Goal: Information Seeking & Learning: Learn about a topic

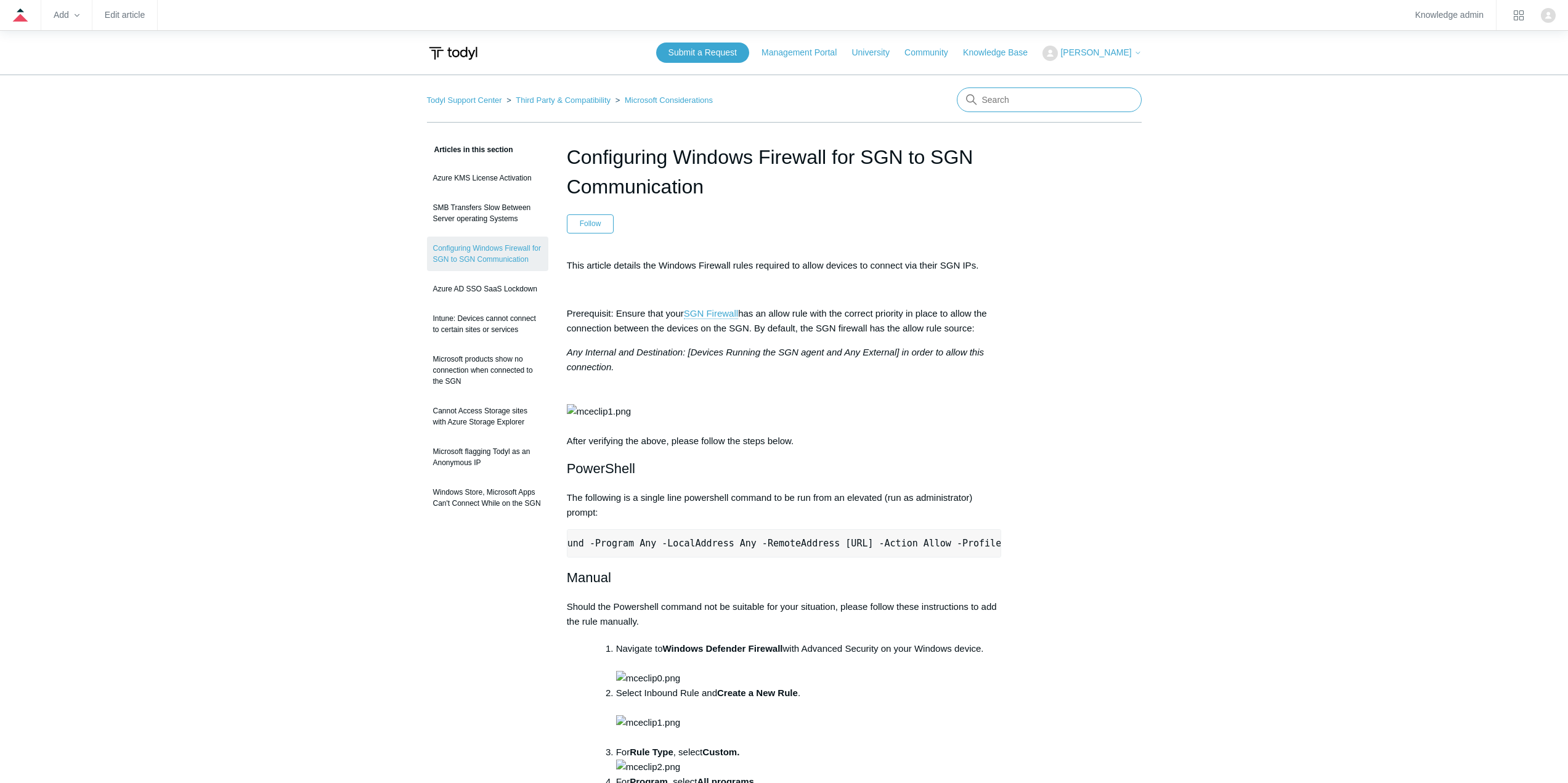
click at [1049, 102] on input "Search" at bounding box center [1049, 100] width 185 height 25
type input "ssl"
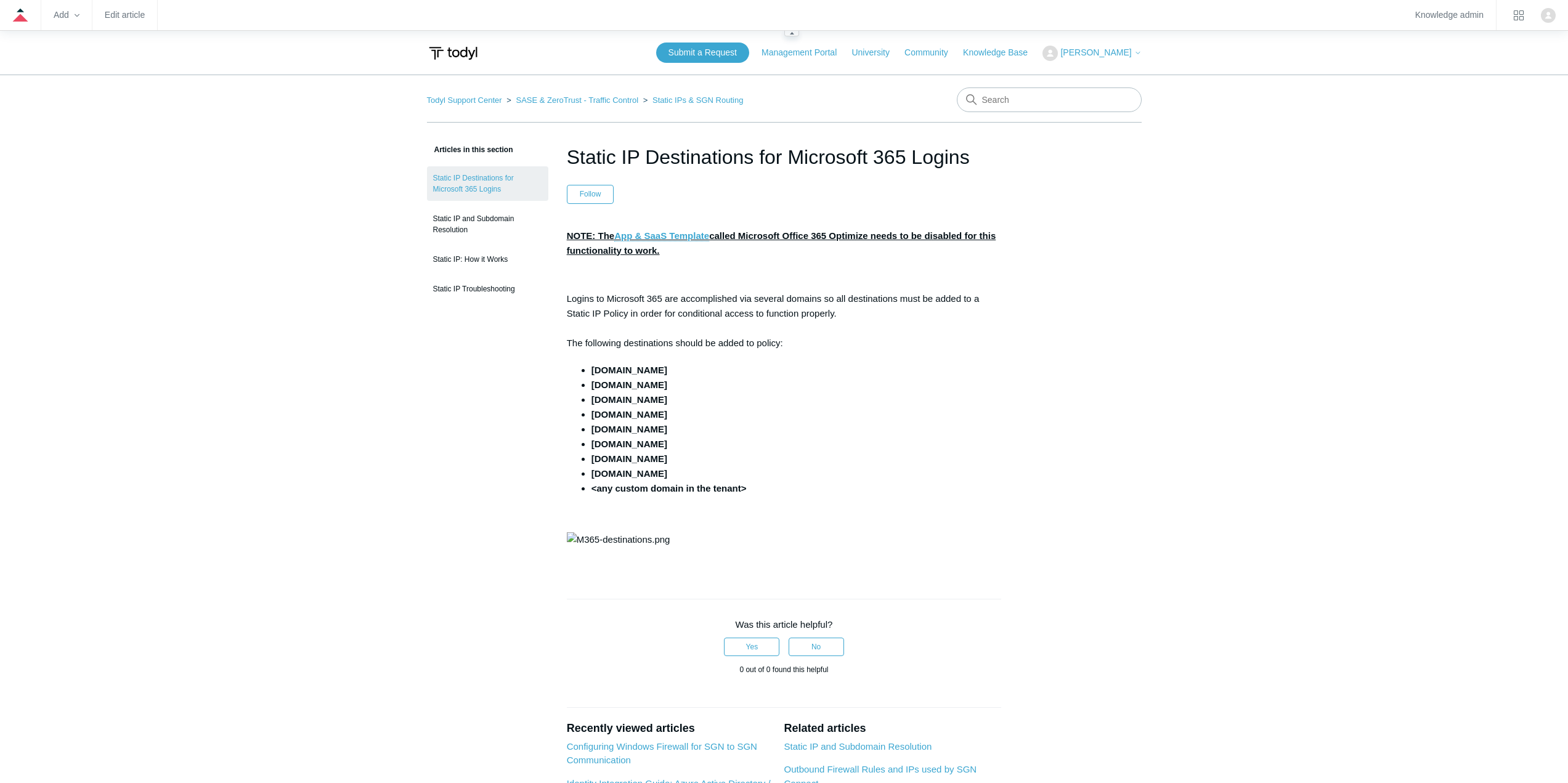
scroll to position [61, 0]
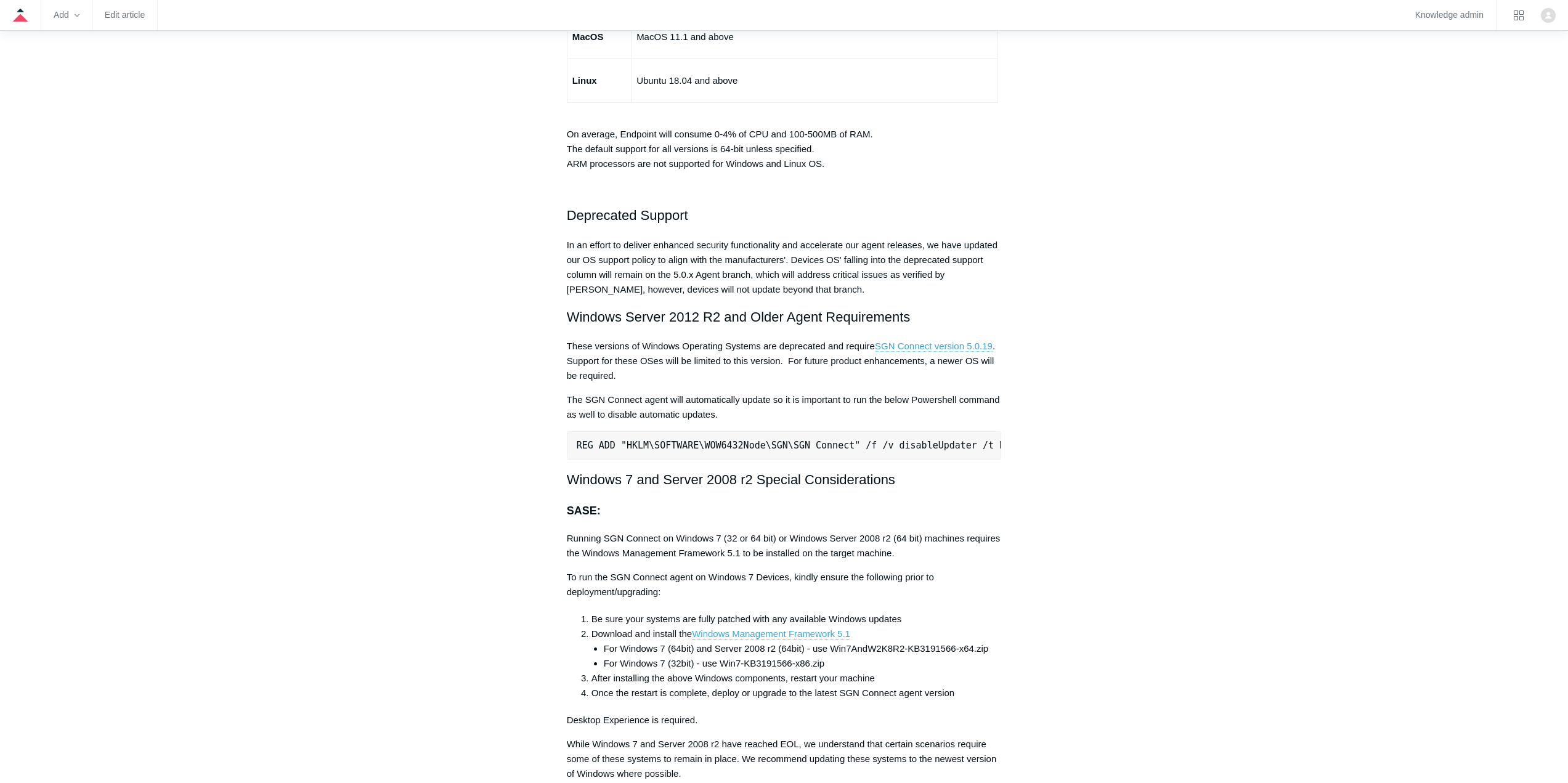
click at [967, 349] on link "SGN Connect version 5.0.19" at bounding box center [933, 345] width 118 height 11
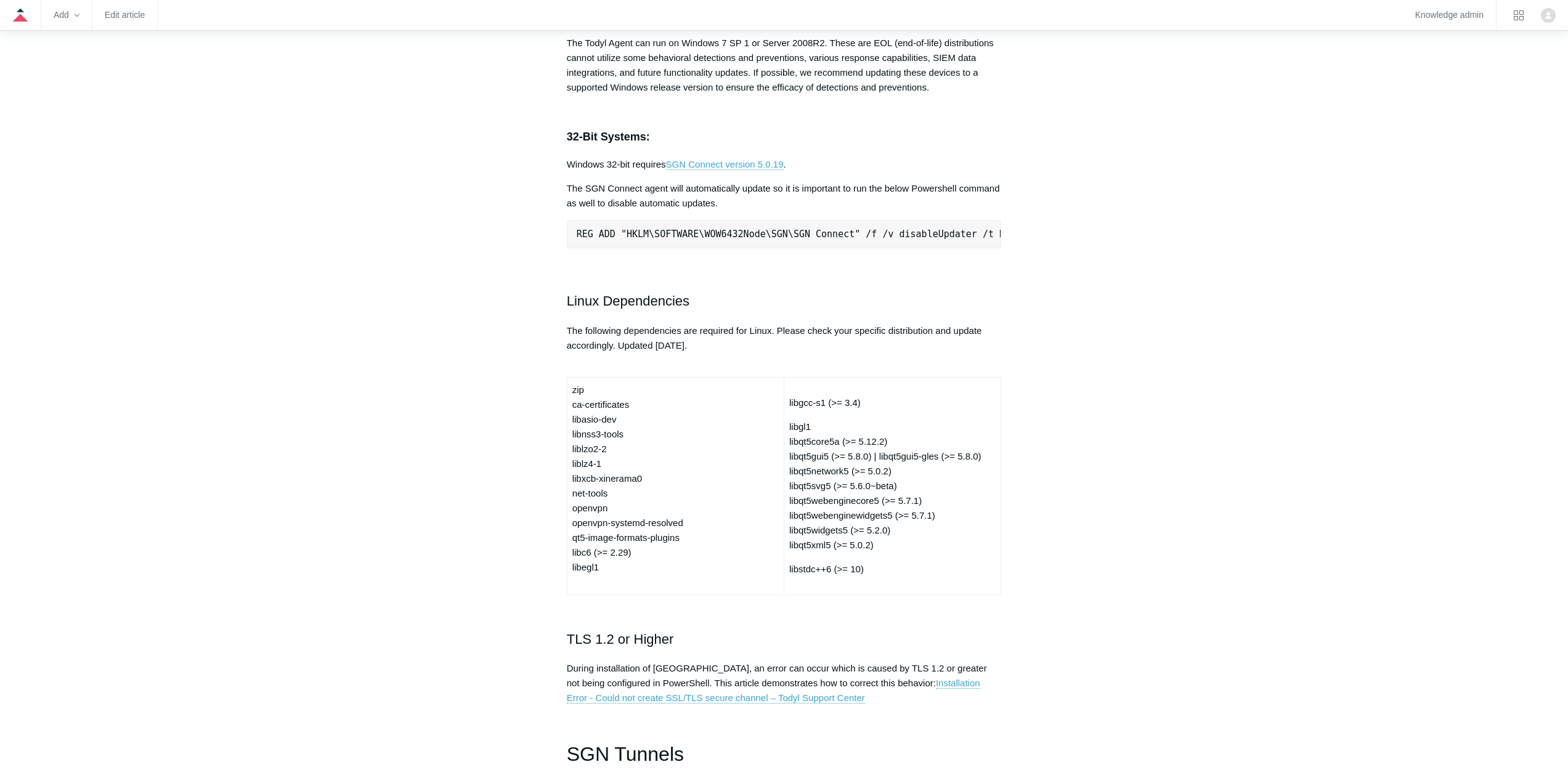
scroll to position [0, 27]
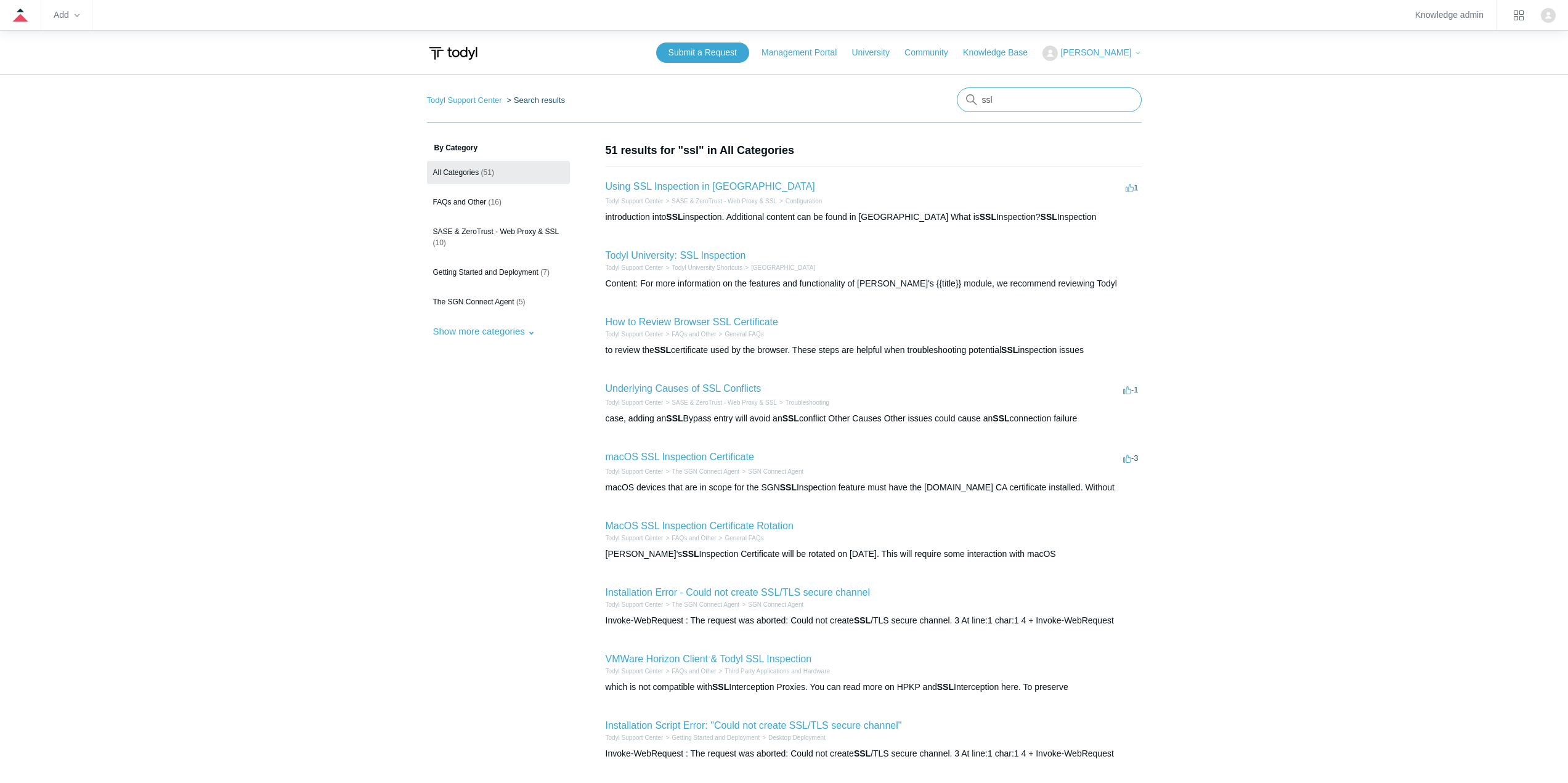
click at [1001, 106] on input "ssl" at bounding box center [1049, 100] width 185 height 25
click at [722, 325] on link "How to Review Browser SSL Certificate" at bounding box center [692, 322] width 173 height 10
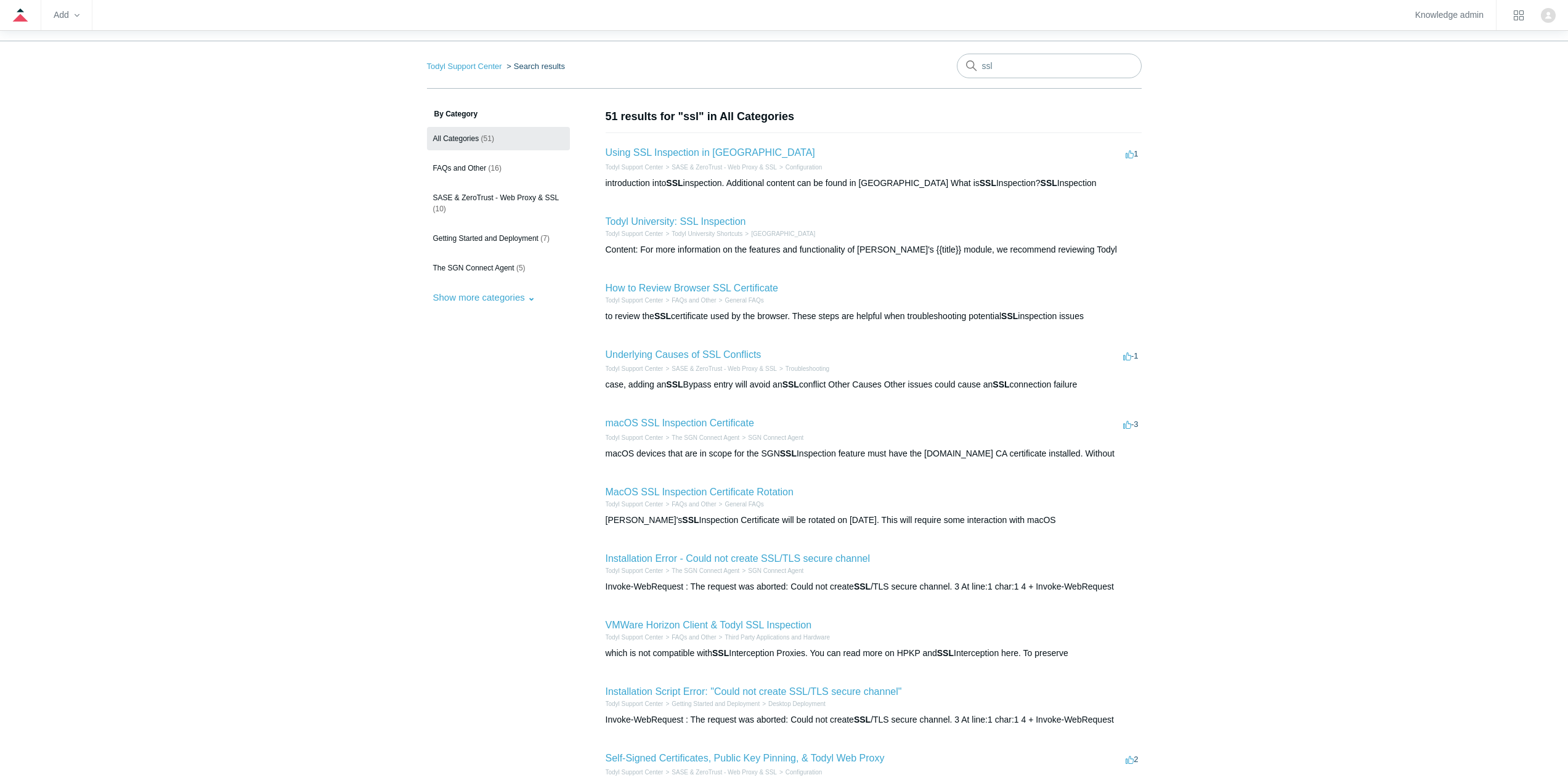
scroll to position [61, 0]
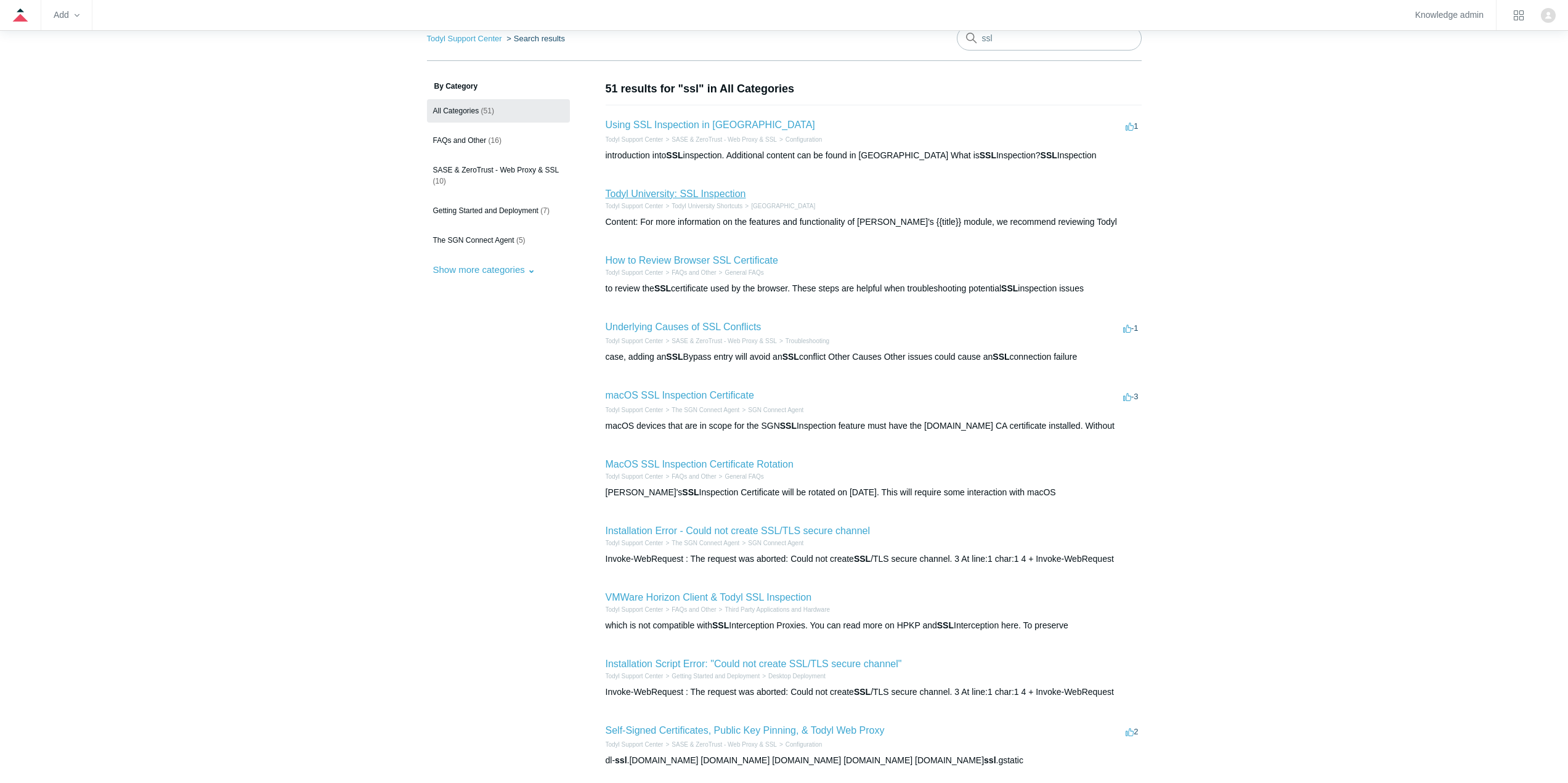
click at [706, 196] on link "Todyl University: SSL Inspection" at bounding box center [676, 194] width 141 height 10
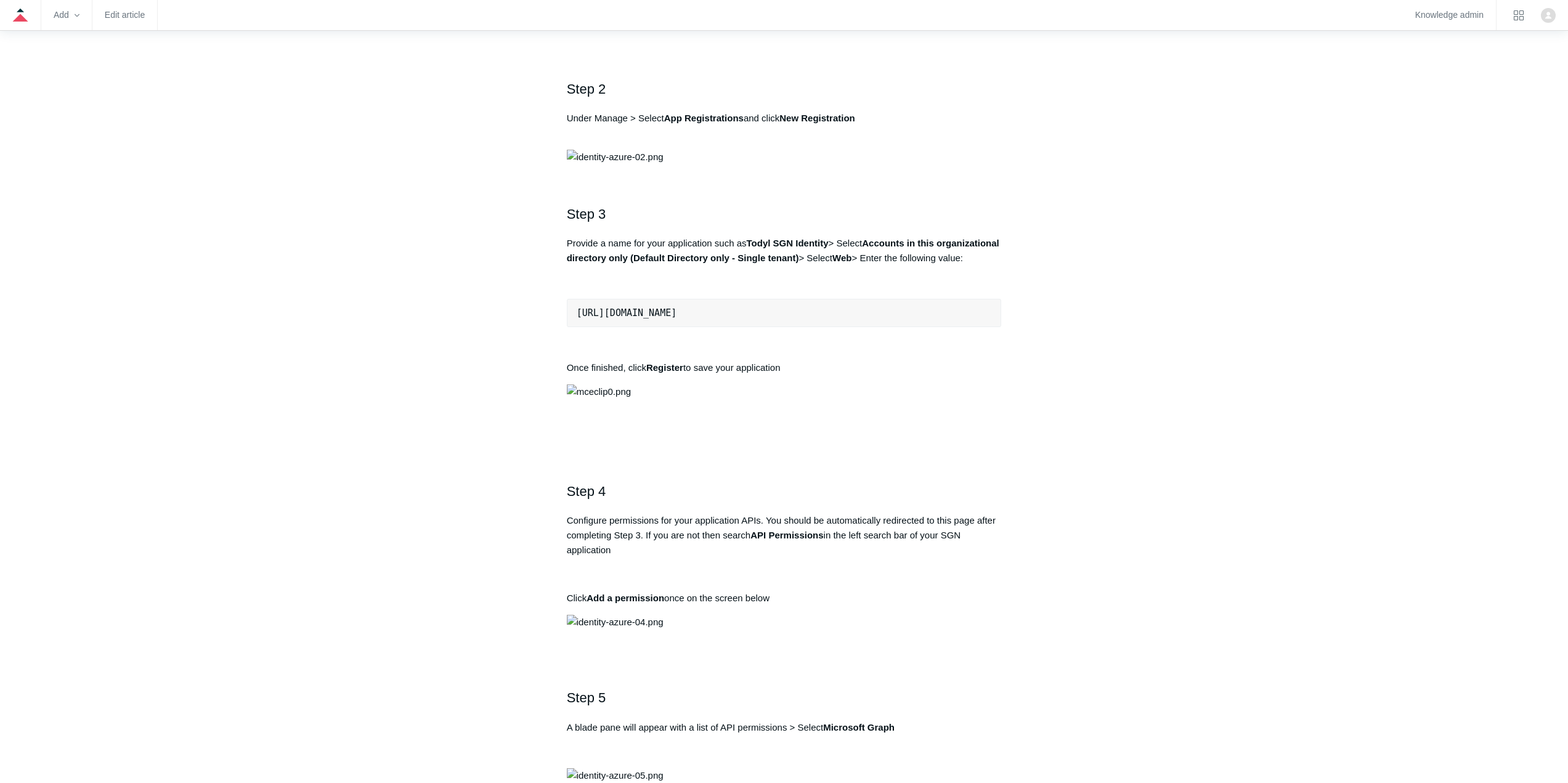
scroll to position [678, 0]
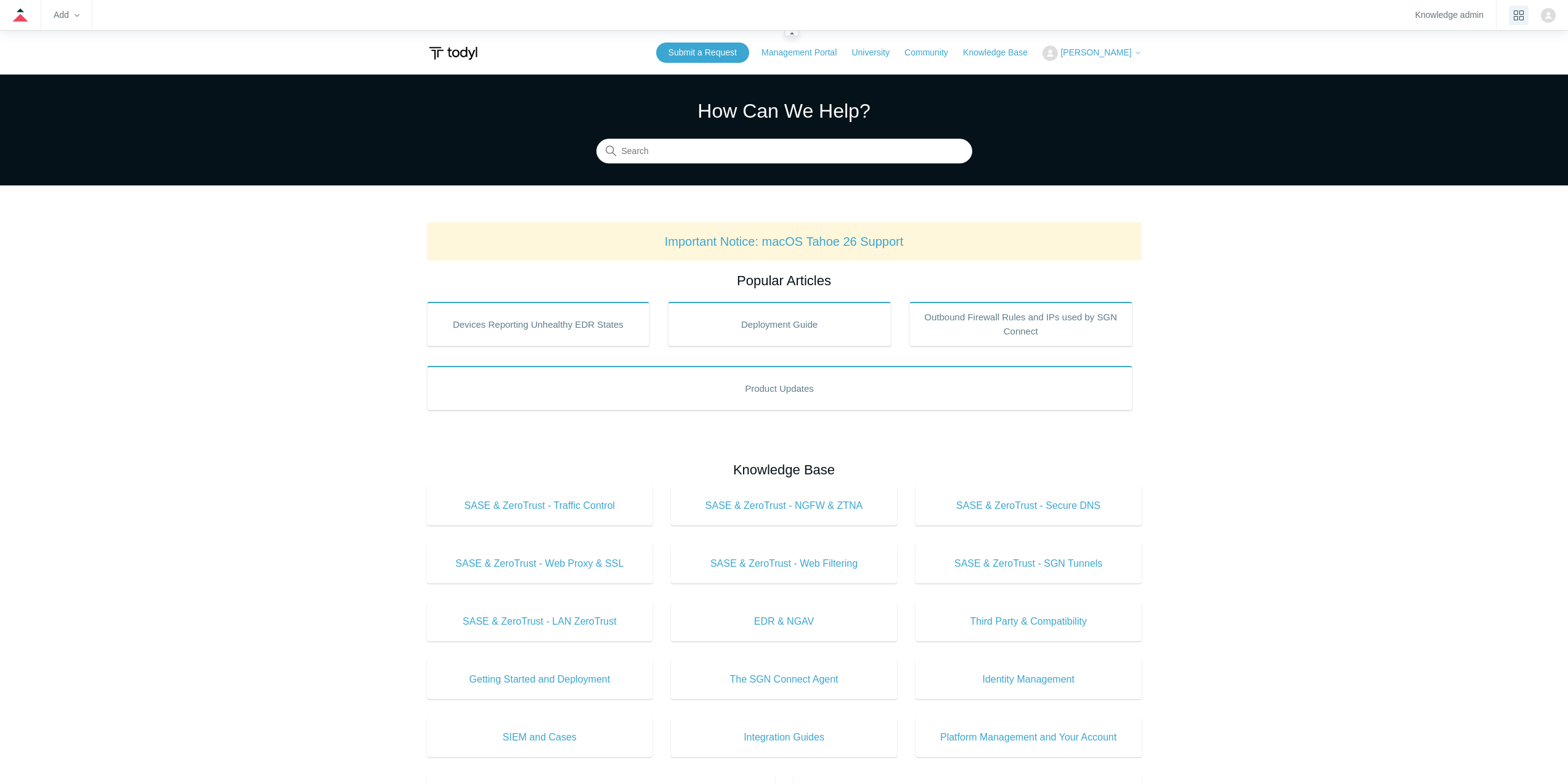
click at [1524, 17] on button "product tray" at bounding box center [1518, 15] width 20 height 20
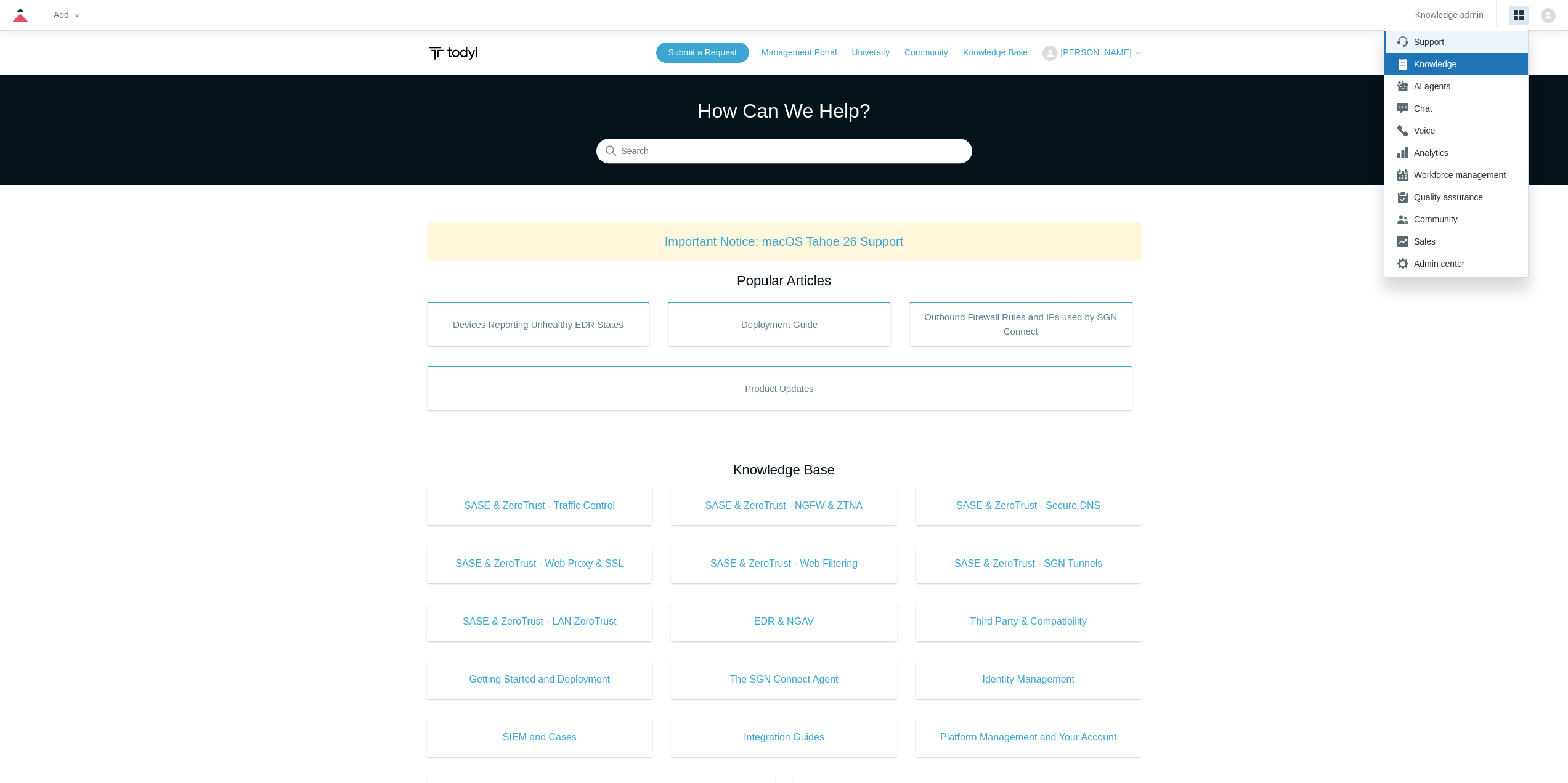
click at [1442, 48] on li "Support" at bounding box center [1456, 42] width 143 height 22
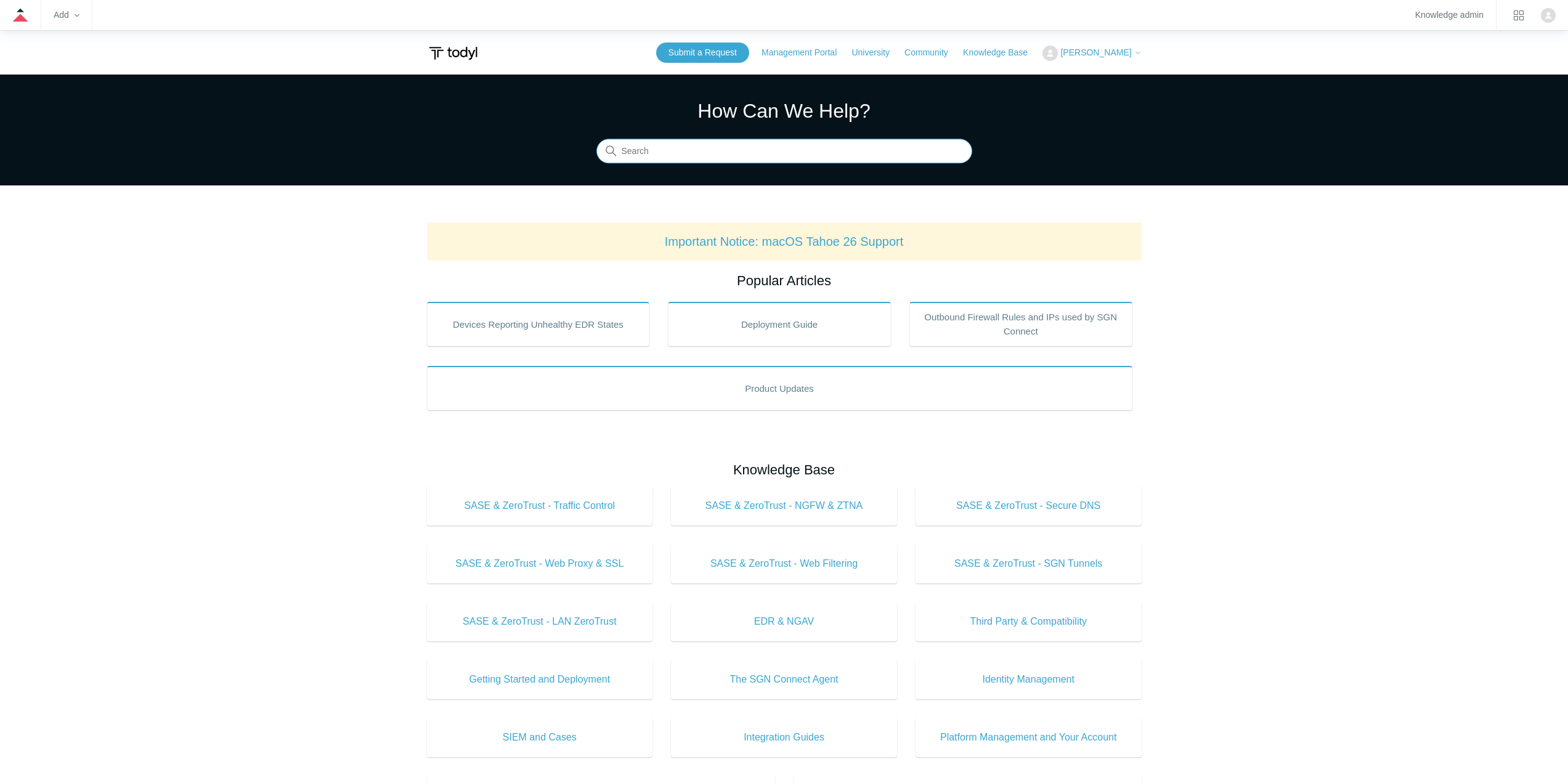
click at [695, 153] on input "Search" at bounding box center [784, 151] width 376 height 25
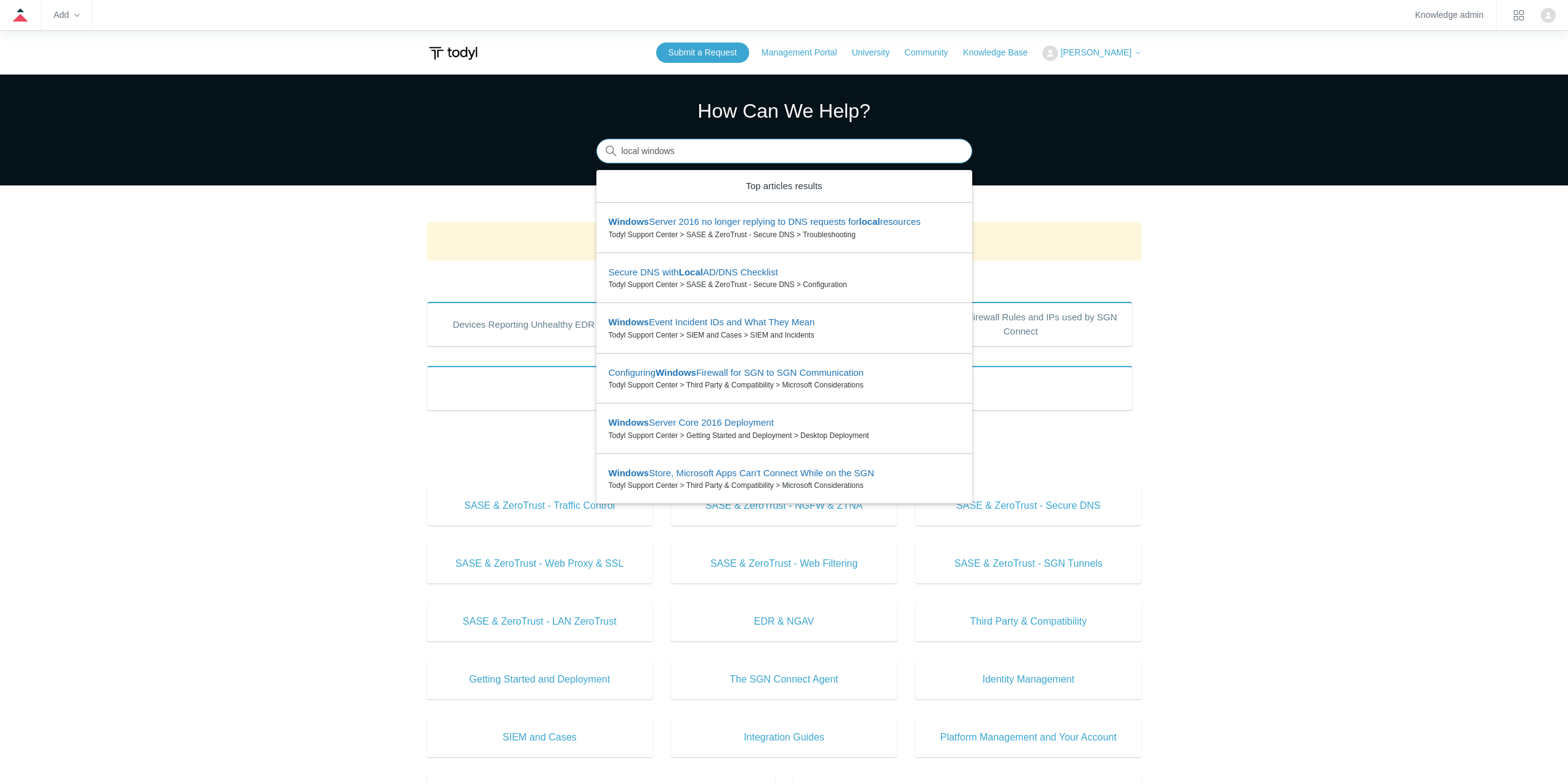
type input "local windows"
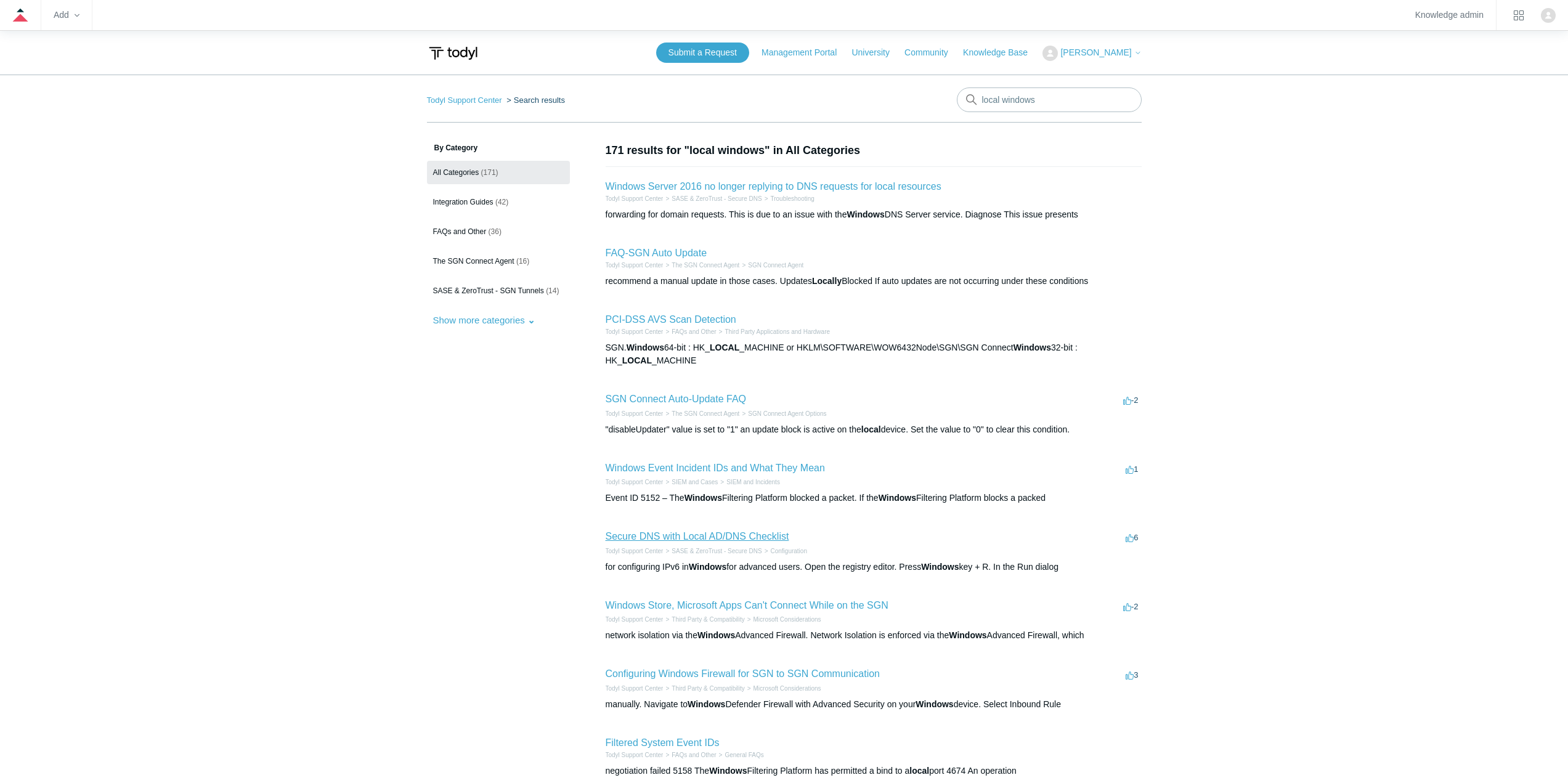
click at [695, 535] on link "Secure DNS with Local AD/DNS Checklist" at bounding box center [697, 536] width 184 height 10
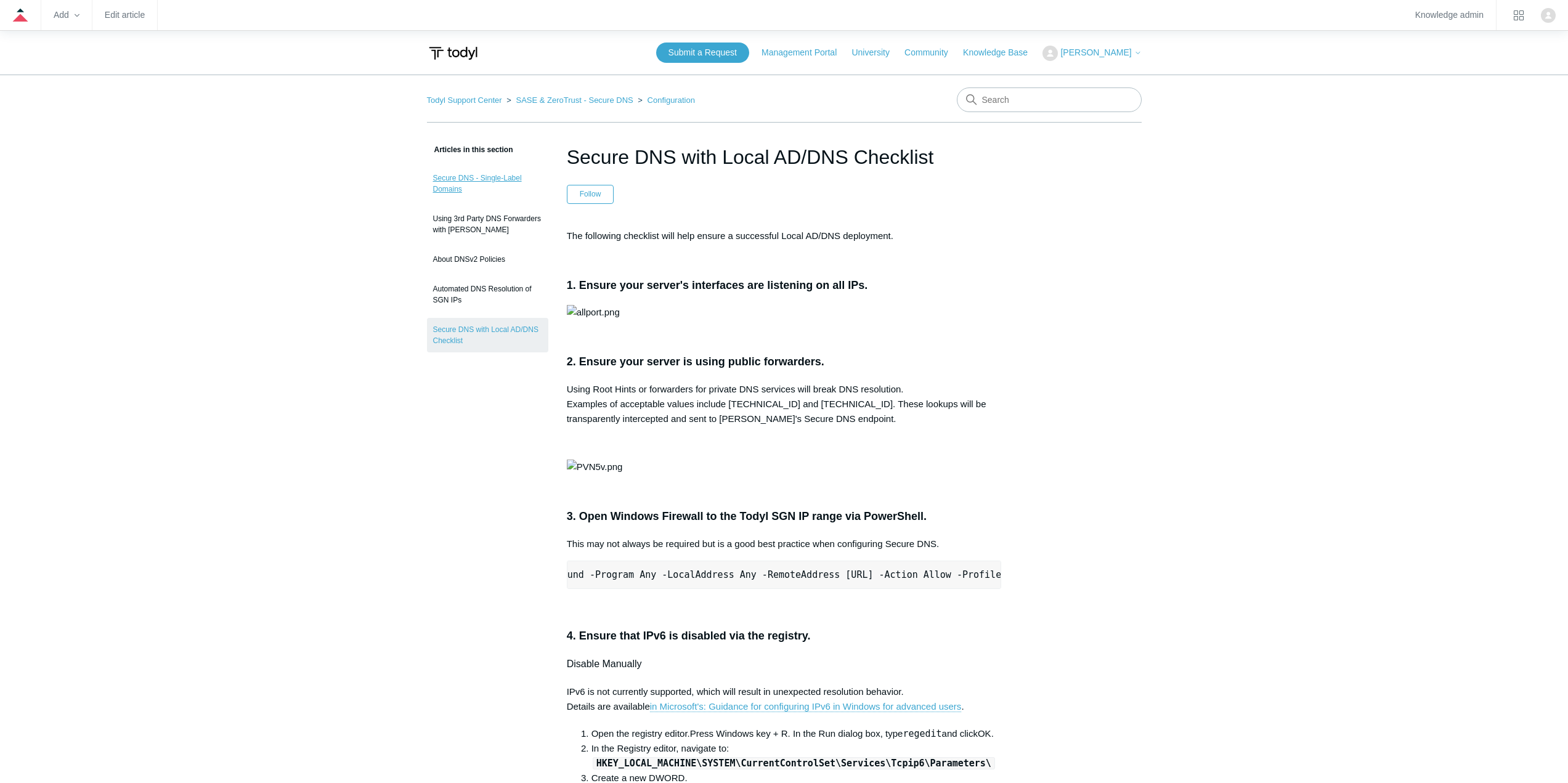
click at [485, 178] on link "Secure DNS - Single-Label Domains" at bounding box center [488, 183] width 122 height 34
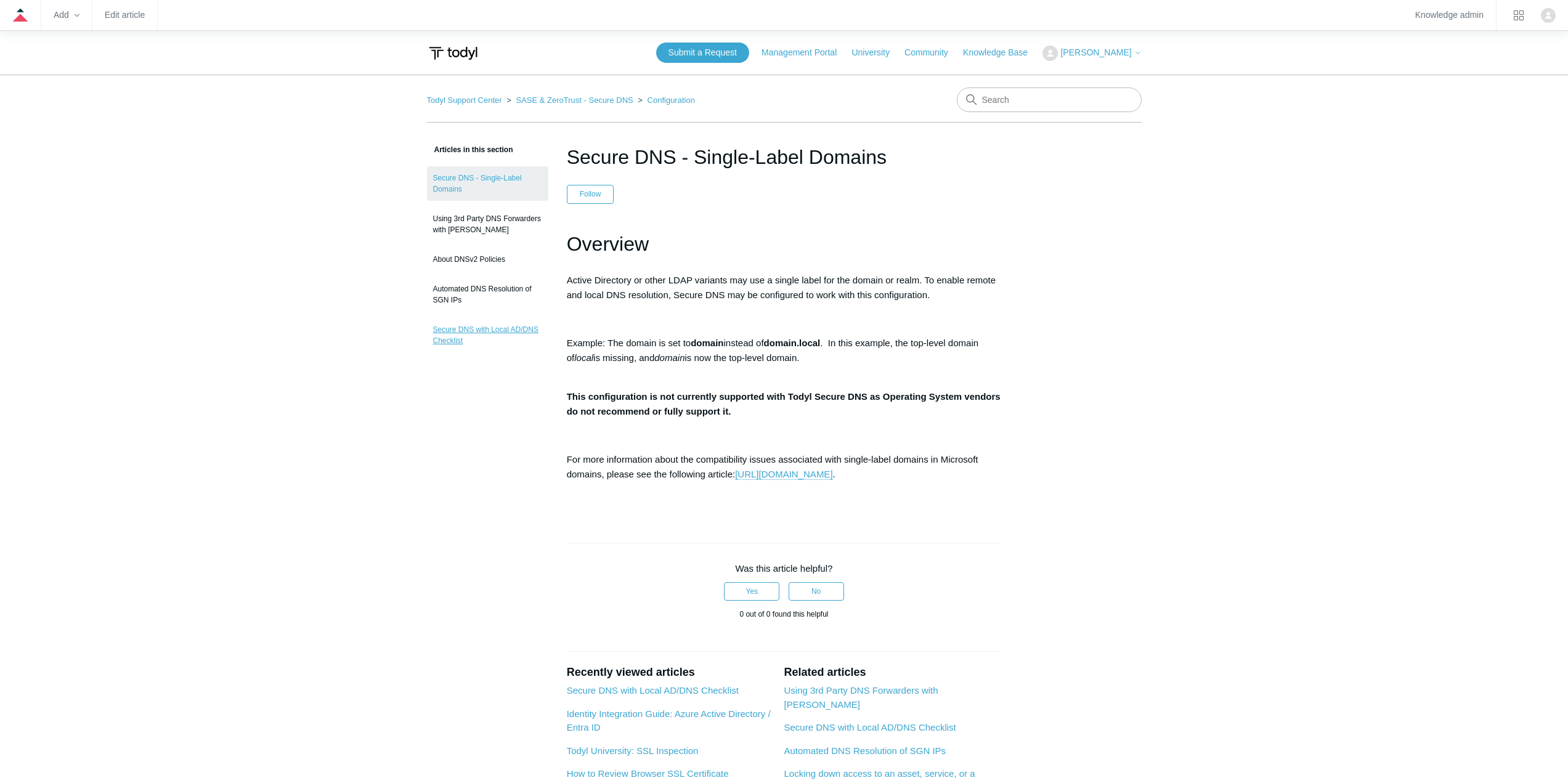
click at [479, 335] on link "Secure DNS with Local AD/DNS Checklist" at bounding box center [488, 334] width 122 height 34
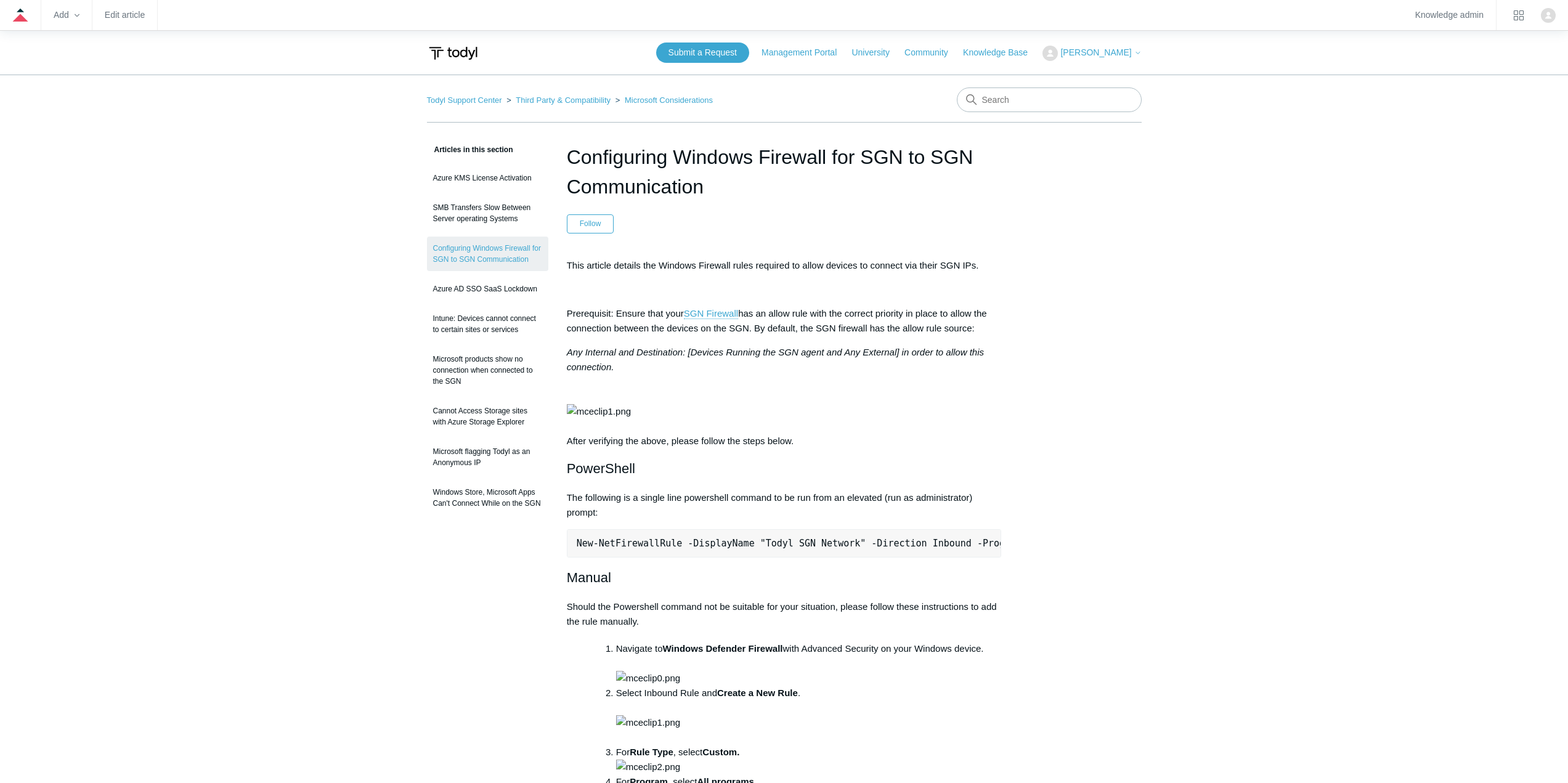
scroll to position [0, 387]
